Goal: Navigation & Orientation: Find specific page/section

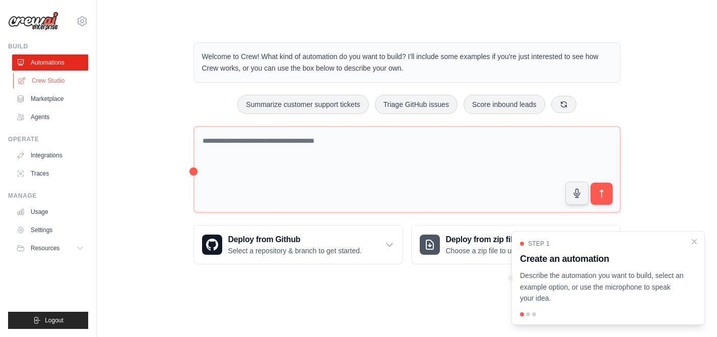
click at [59, 85] on link "Crew Studio" at bounding box center [51, 81] width 76 height 16
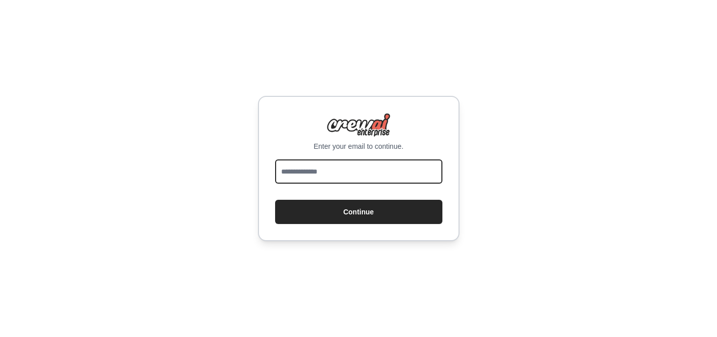
click at [297, 161] on input "email" at bounding box center [358, 171] width 167 height 24
type input "**********"
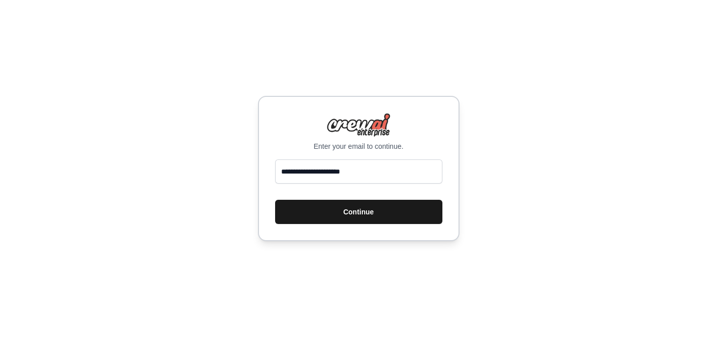
click at [355, 212] on button "Continue" at bounding box center [358, 212] width 167 height 24
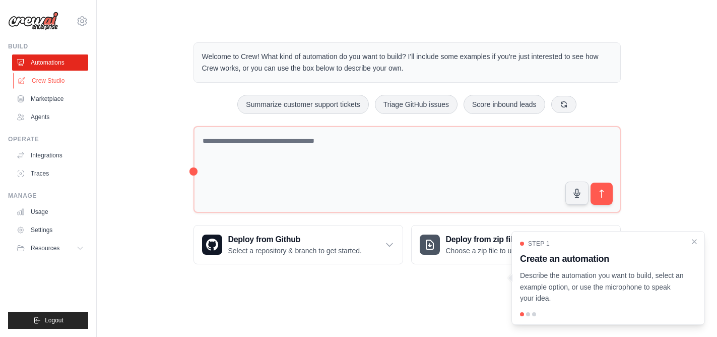
click at [37, 85] on link "Crew Studio" at bounding box center [51, 81] width 76 height 16
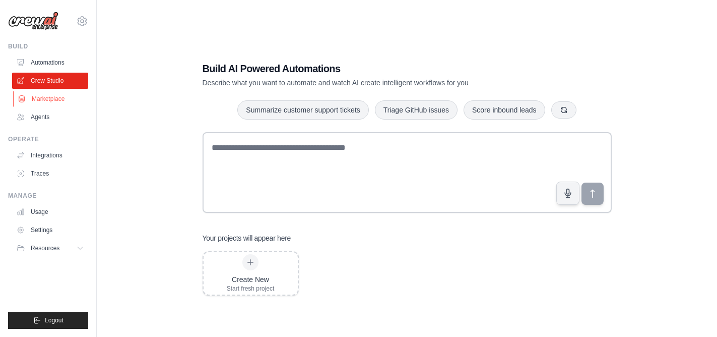
click at [42, 106] on link "Marketplace" at bounding box center [51, 99] width 76 height 16
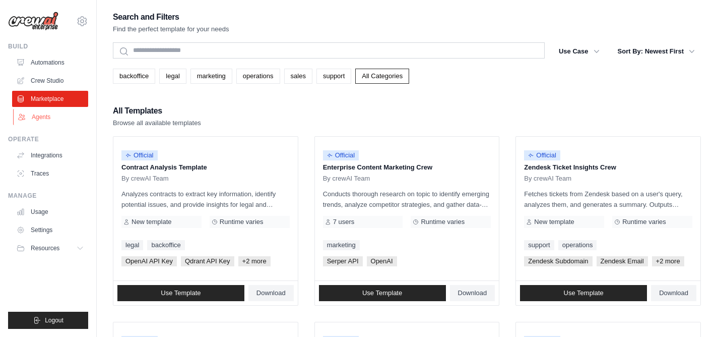
click at [45, 121] on link "Agents" at bounding box center [51, 117] width 76 height 16
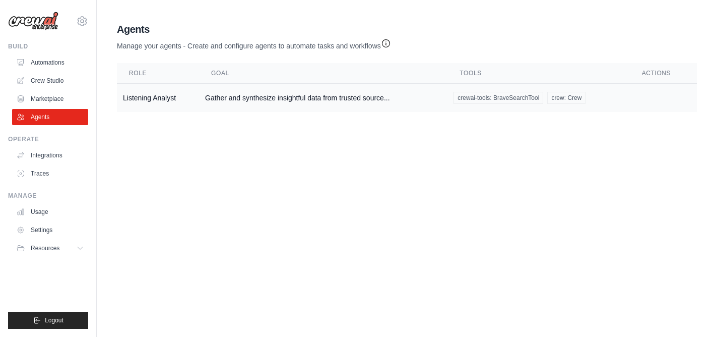
click at [176, 97] on td "Listening Analyst" at bounding box center [158, 98] width 82 height 29
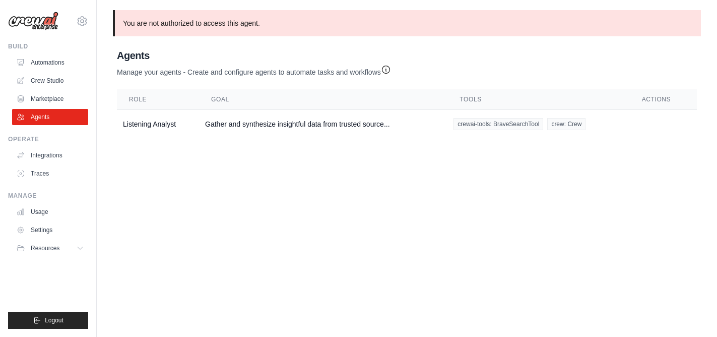
click at [261, 28] on p "You are not authorized to access this agent." at bounding box center [407, 23] width 588 height 26
click at [244, 26] on p "You are not authorized to access this agent." at bounding box center [407, 23] width 588 height 26
click at [79, 248] on icon at bounding box center [81, 248] width 8 height 8
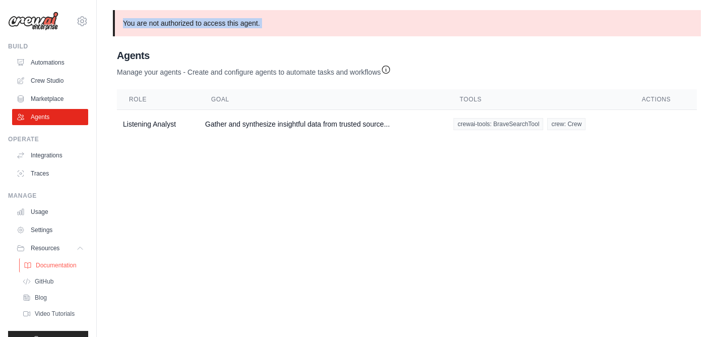
scroll to position [19, 0]
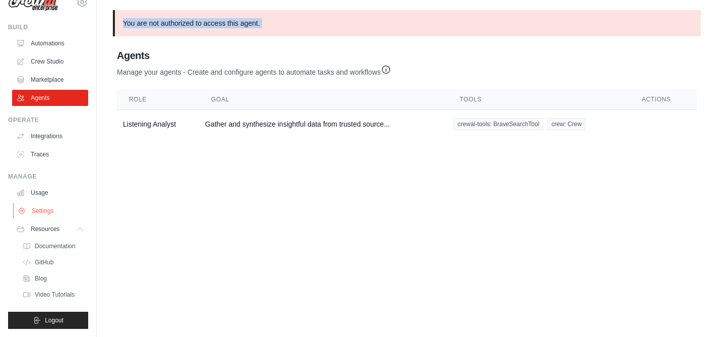
click at [48, 210] on link "Settings" at bounding box center [51, 211] width 76 height 16
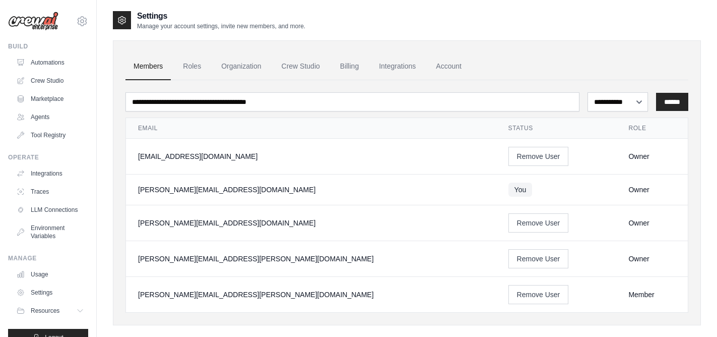
scroll to position [20, 0]
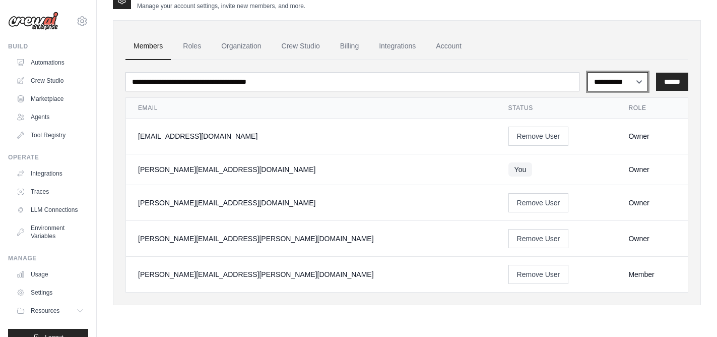
click at [621, 75] on select "**********" at bounding box center [618, 81] width 61 height 19
click at [197, 41] on link "Roles" at bounding box center [192, 46] width 34 height 27
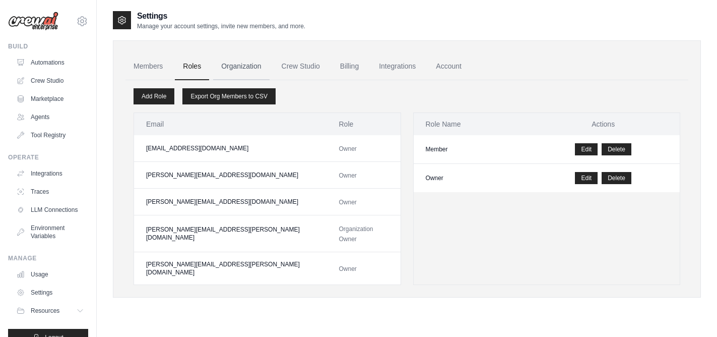
click at [243, 57] on link "Organization" at bounding box center [241, 66] width 56 height 27
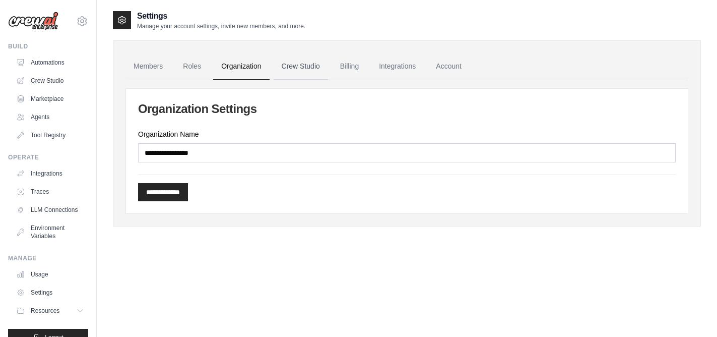
click at [306, 63] on link "Crew Studio" at bounding box center [301, 66] width 54 height 27
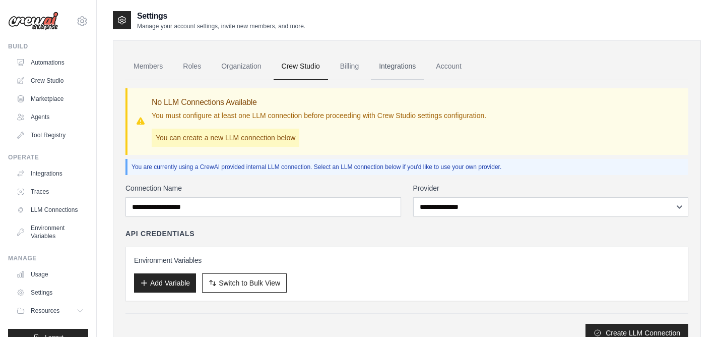
click at [391, 66] on link "Integrations" at bounding box center [397, 66] width 53 height 27
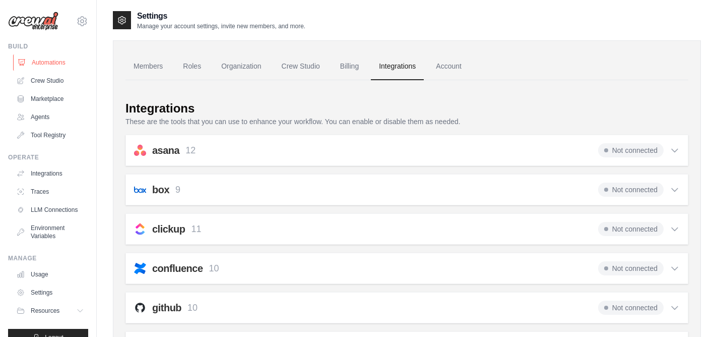
click at [48, 64] on link "Automations" at bounding box center [51, 62] width 76 height 16
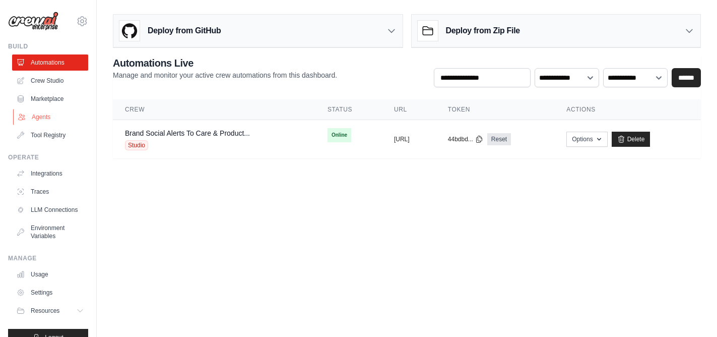
click at [39, 120] on link "Agents" at bounding box center [51, 117] width 76 height 16
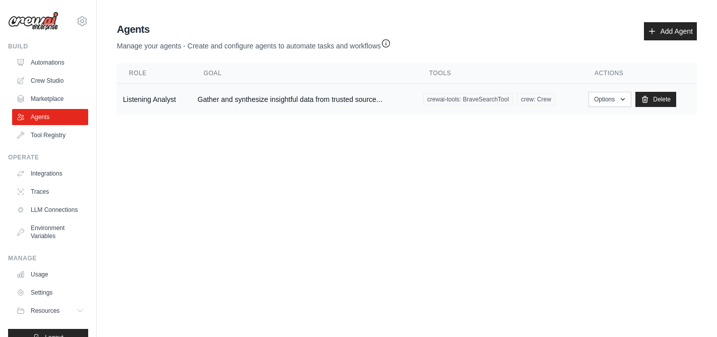
click at [171, 101] on td "Listening Analyst" at bounding box center [154, 100] width 75 height 32
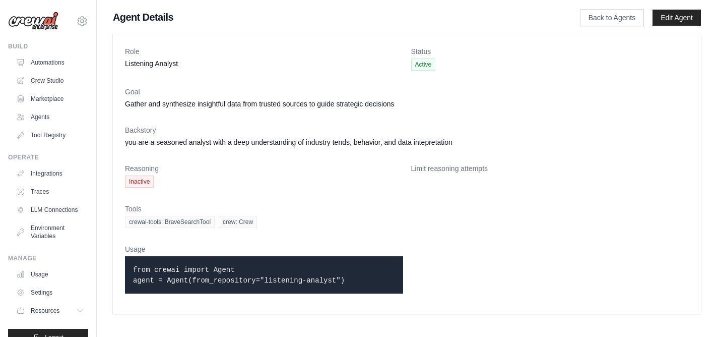
click at [136, 183] on span "Inactive" at bounding box center [139, 181] width 29 height 12
click at [53, 101] on link "Marketplace" at bounding box center [51, 99] width 76 height 16
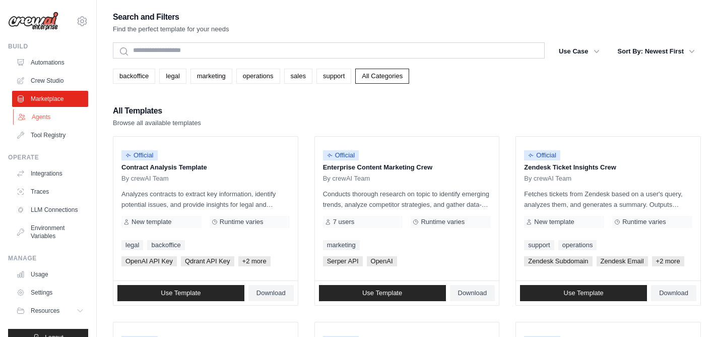
click at [48, 115] on link "Agents" at bounding box center [51, 117] width 76 height 16
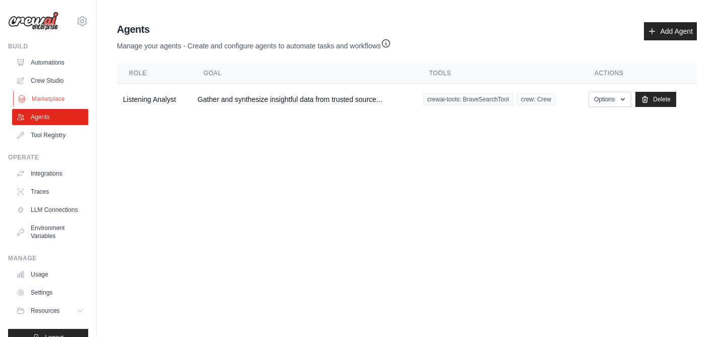
click at [48, 100] on link "Marketplace" at bounding box center [51, 99] width 76 height 16
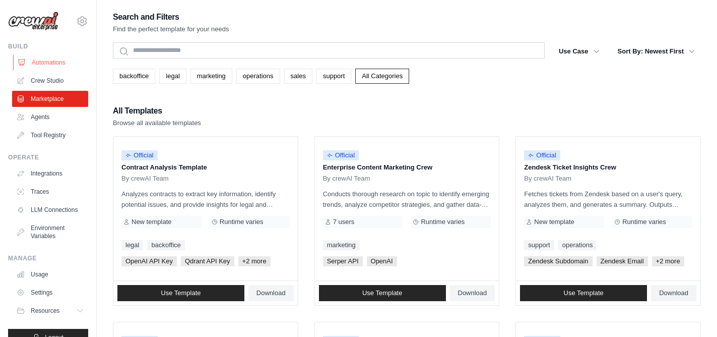
click at [38, 65] on link "Automations" at bounding box center [51, 62] width 76 height 16
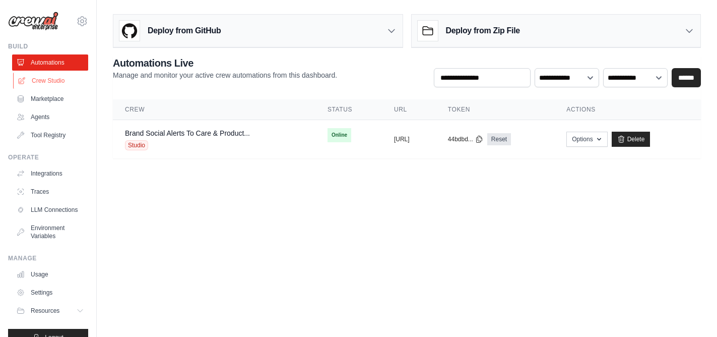
click at [60, 80] on link "Crew Studio" at bounding box center [51, 81] width 76 height 16
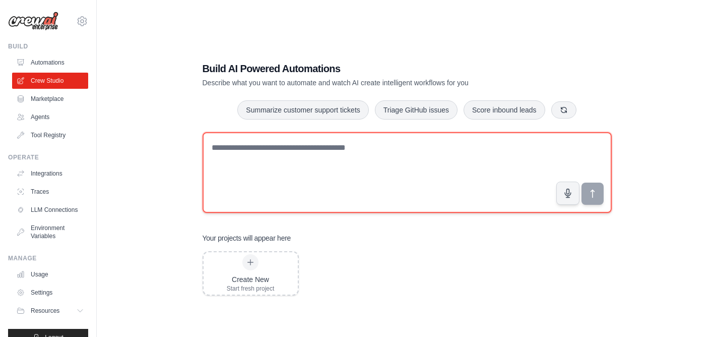
click at [252, 169] on textarea at bounding box center [407, 172] width 409 height 81
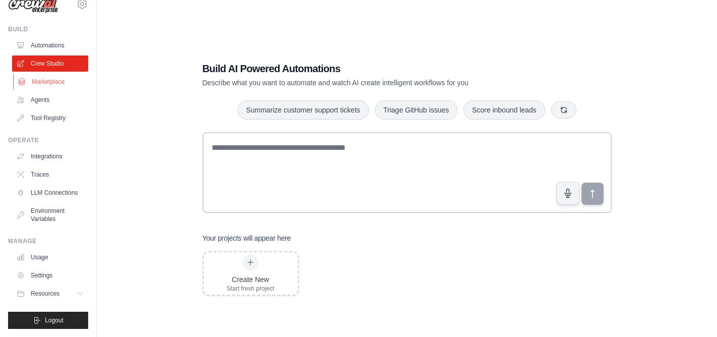
click at [52, 88] on link "Marketplace" at bounding box center [51, 82] width 76 height 16
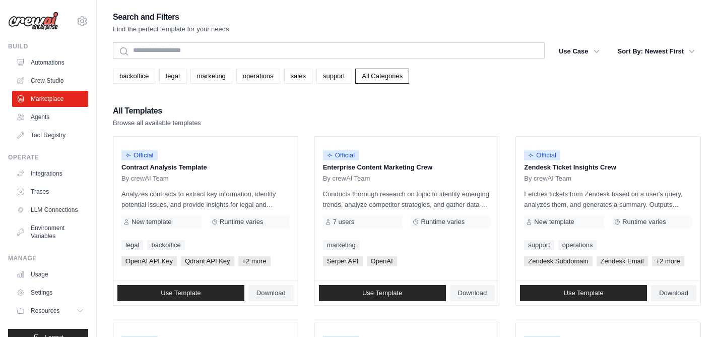
click at [50, 72] on ul "Automations Crew Studio Marketplace Agents Tool Registry" at bounding box center [50, 98] width 76 height 89
click at [52, 66] on link "Automations" at bounding box center [51, 62] width 76 height 16
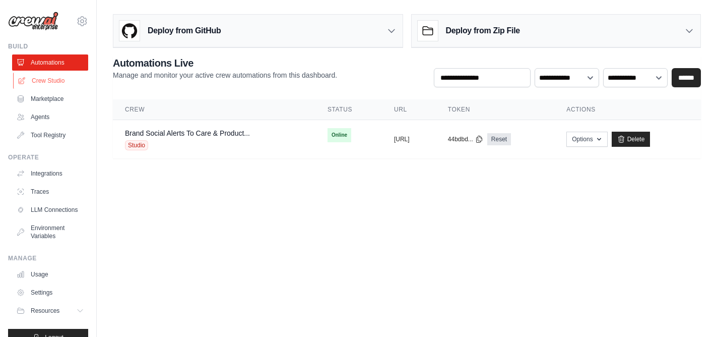
click at [35, 80] on link "Crew Studio" at bounding box center [51, 81] width 76 height 16
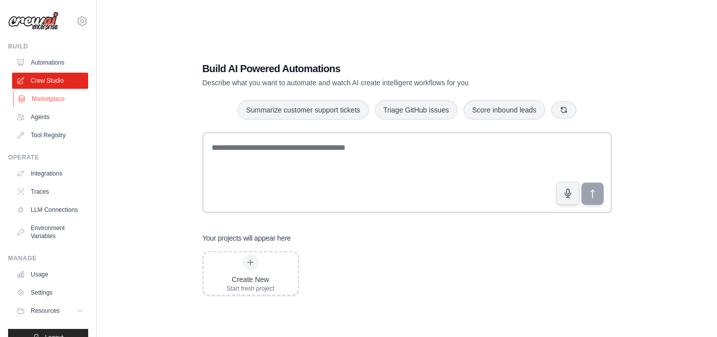
click at [43, 95] on link "Marketplace" at bounding box center [51, 99] width 76 height 16
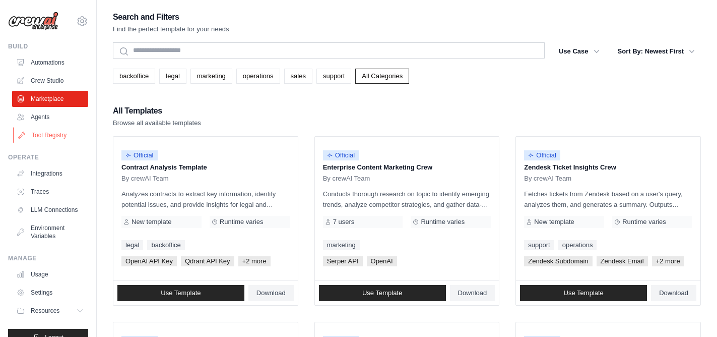
scroll to position [17, 0]
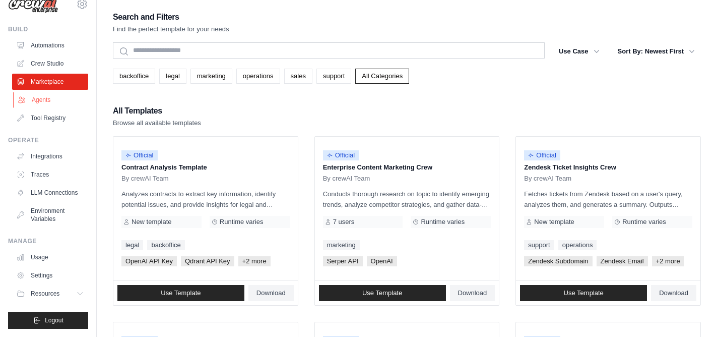
click at [47, 103] on link "Agents" at bounding box center [51, 100] width 76 height 16
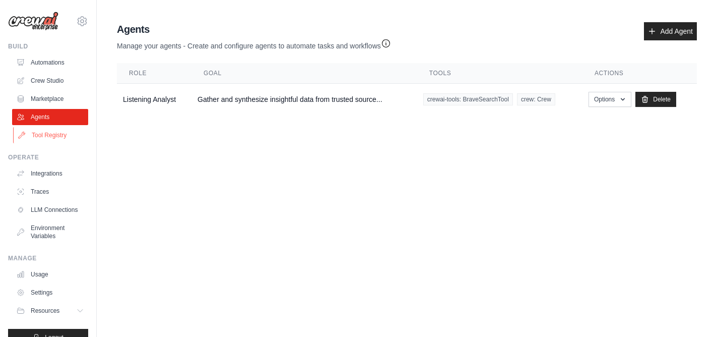
click at [60, 133] on link "Tool Registry" at bounding box center [51, 135] width 76 height 16
